Goal: Information Seeking & Learning: Learn about a topic

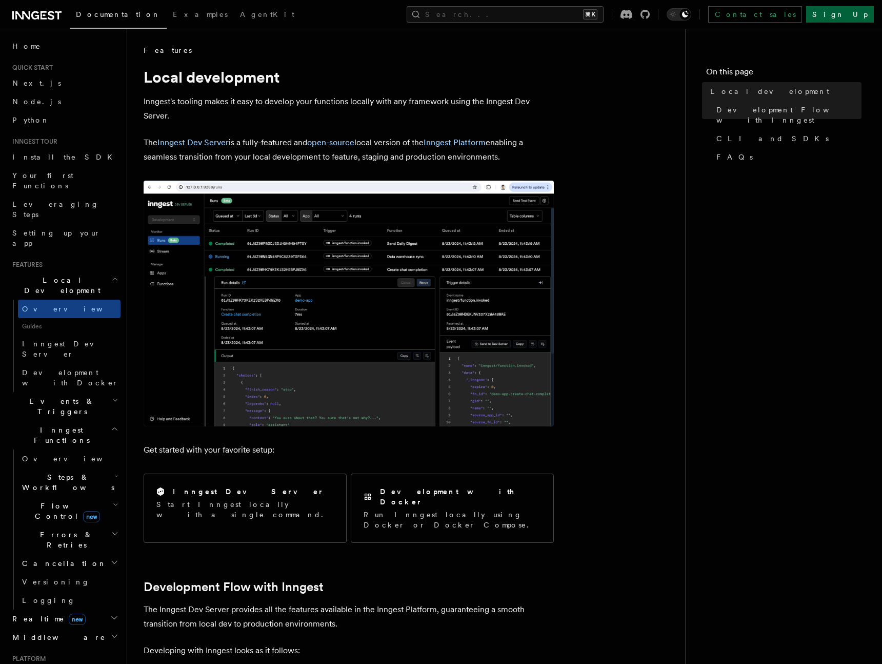
click at [854, 14] on link "Sign Up" at bounding box center [840, 14] width 68 height 16
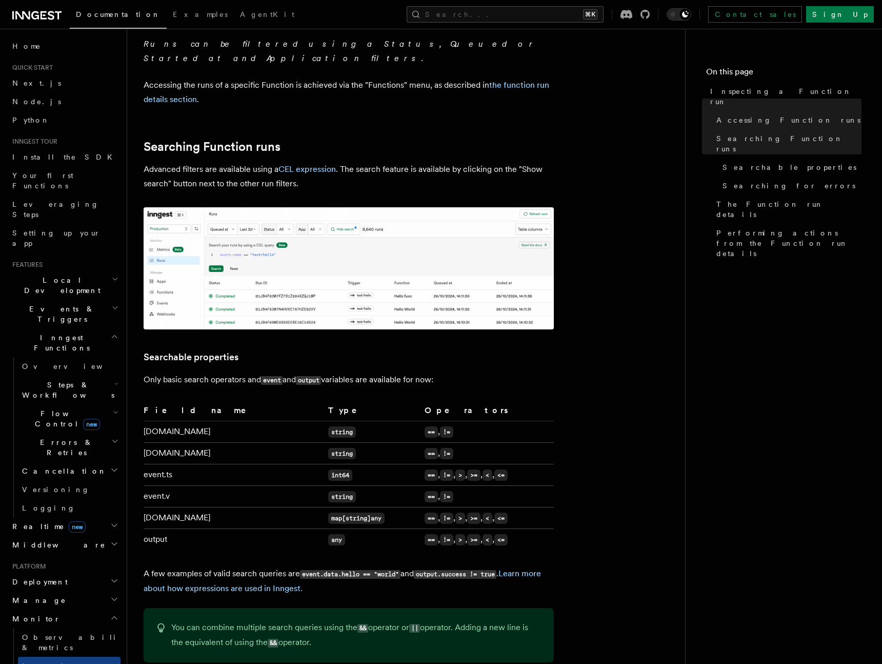
scroll to position [425, 0]
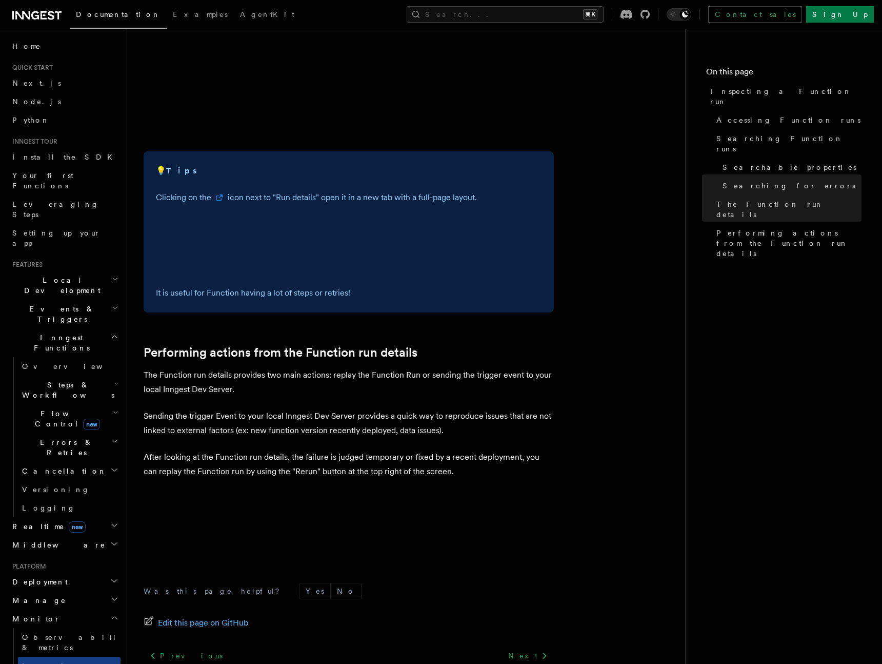
scroll to position [2456, 0]
